Goal: Find contact information: Find contact information

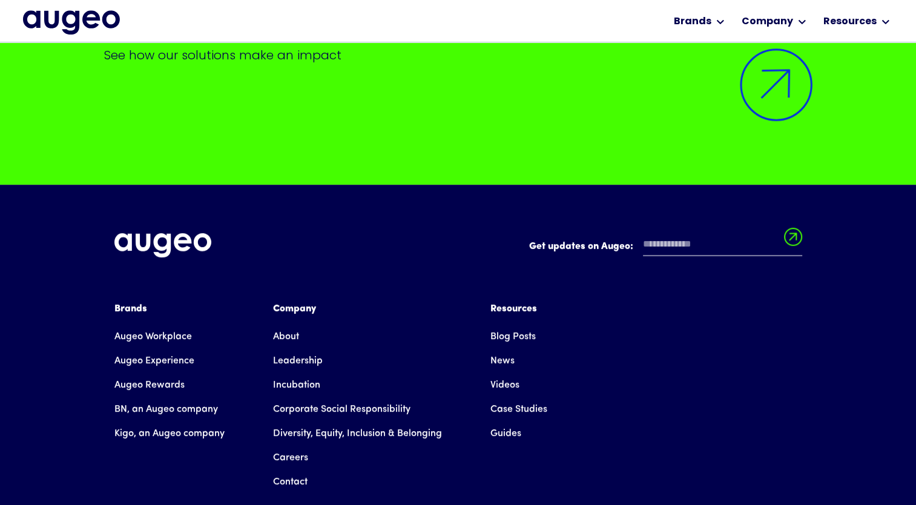
scroll to position [9784, 0]
click at [286, 324] on link "About" at bounding box center [286, 336] width 26 height 24
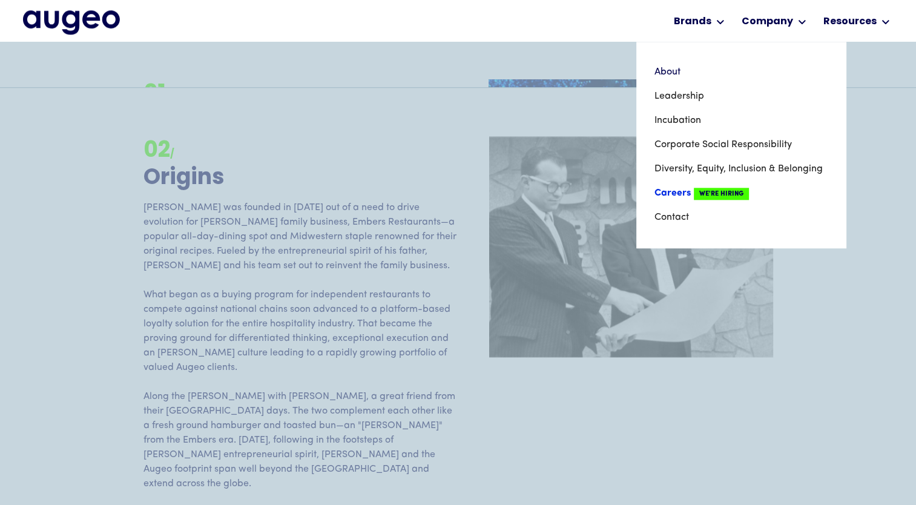
scroll to position [1338, 0]
click at [676, 211] on link "Contact" at bounding box center [740, 217] width 173 height 24
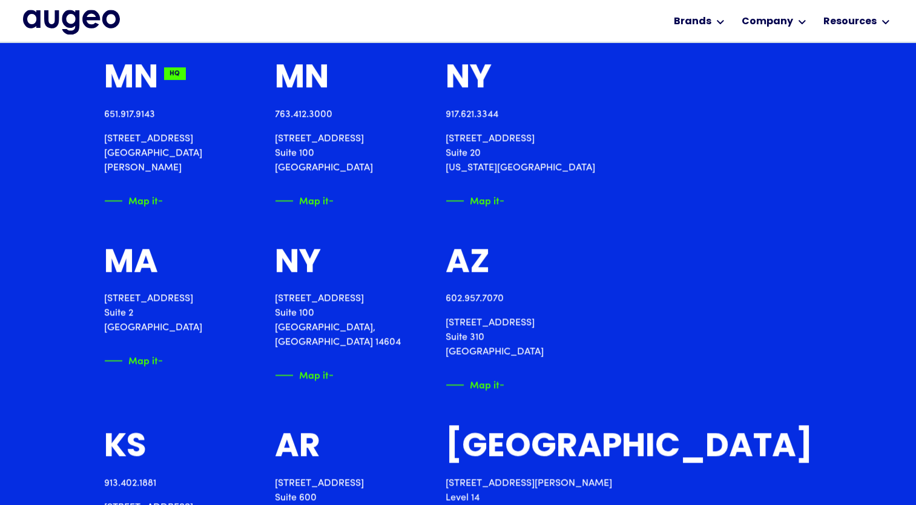
scroll to position [1381, 0]
